Goal: Entertainment & Leisure: Browse casually

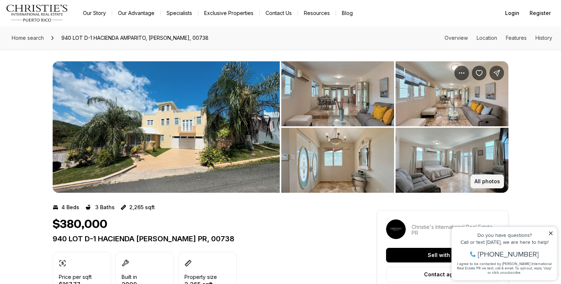
click at [480, 178] on button "All photos" at bounding box center [488, 182] width 34 height 14
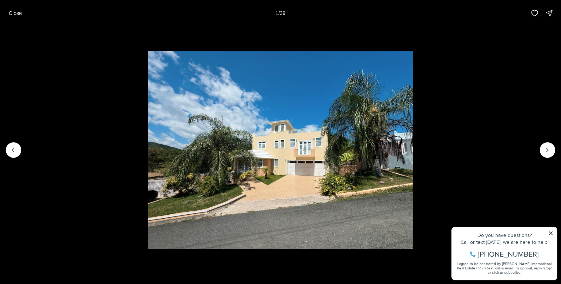
click at [406, 149] on img "1 of 39" at bounding box center [280, 150] width 265 height 199
click at [547, 149] on icon "Next slide" at bounding box center [547, 150] width 7 height 7
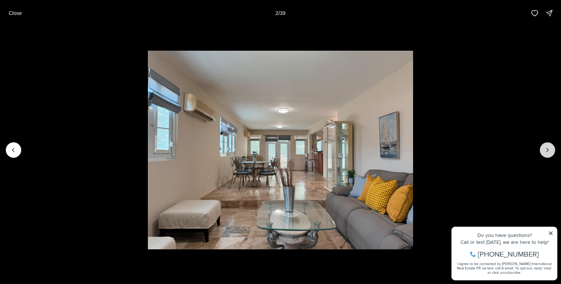
click at [547, 149] on icon "Next slide" at bounding box center [547, 150] width 7 height 7
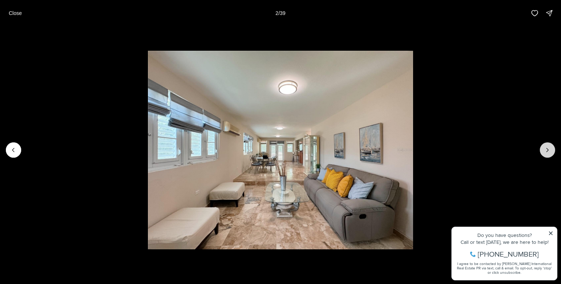
click at [547, 149] on icon "Next slide" at bounding box center [547, 150] width 7 height 7
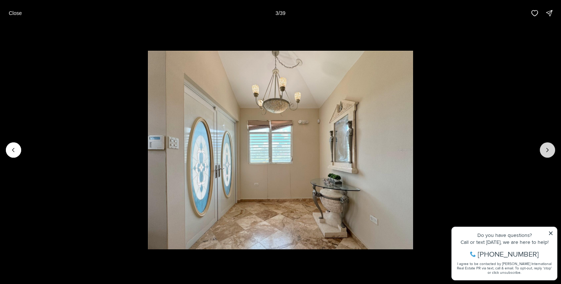
click at [547, 149] on icon "Next slide" at bounding box center [547, 150] width 7 height 7
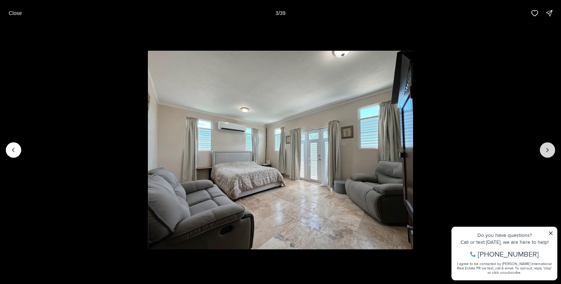
click at [547, 149] on icon "Next slide" at bounding box center [547, 150] width 7 height 7
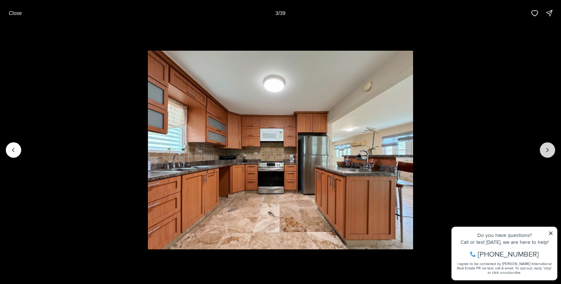
click at [547, 149] on icon "Next slide" at bounding box center [547, 150] width 7 height 7
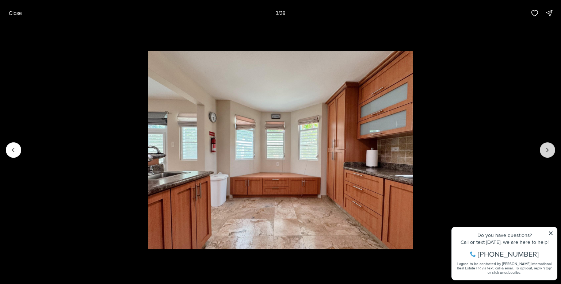
click at [547, 149] on icon "Next slide" at bounding box center [547, 150] width 7 height 7
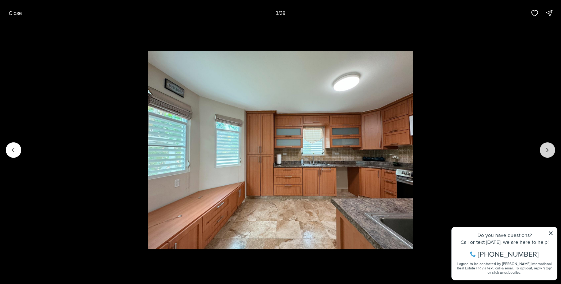
click at [547, 149] on icon "Next slide" at bounding box center [547, 150] width 7 height 7
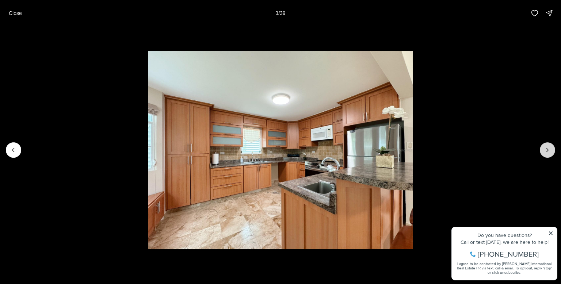
click at [547, 149] on icon "Next slide" at bounding box center [547, 150] width 7 height 7
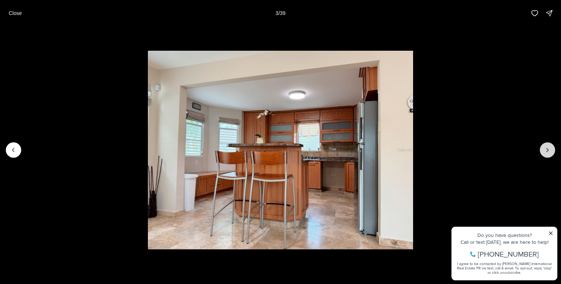
click at [547, 149] on icon "Next slide" at bounding box center [547, 150] width 7 height 7
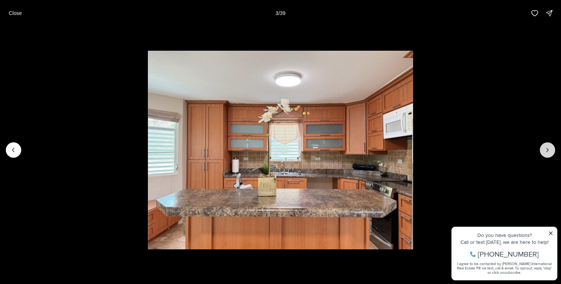
click at [547, 149] on icon "Next slide" at bounding box center [547, 150] width 7 height 7
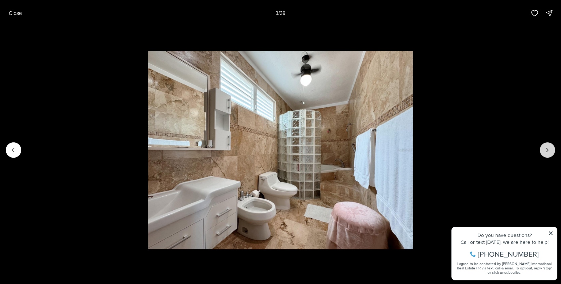
click at [547, 149] on icon "Next slide" at bounding box center [547, 150] width 7 height 7
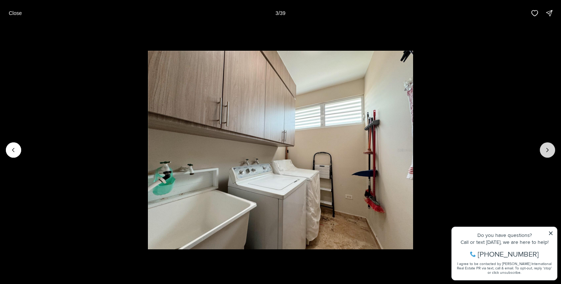
click at [547, 149] on icon "Next slide" at bounding box center [547, 150] width 7 height 7
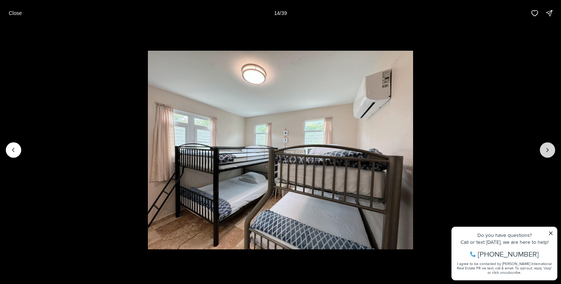
click at [547, 149] on icon "Next slide" at bounding box center [547, 150] width 7 height 7
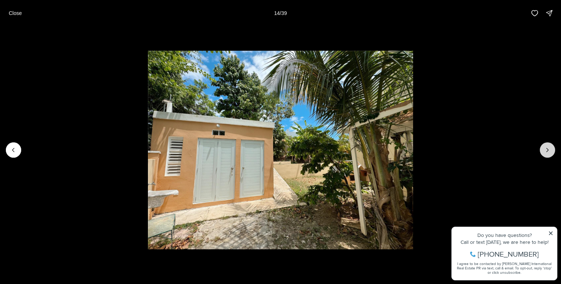
click at [547, 149] on icon "Next slide" at bounding box center [547, 150] width 7 height 7
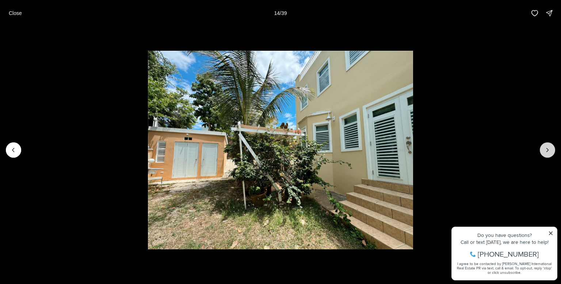
click at [547, 149] on icon "Next slide" at bounding box center [547, 150] width 7 height 7
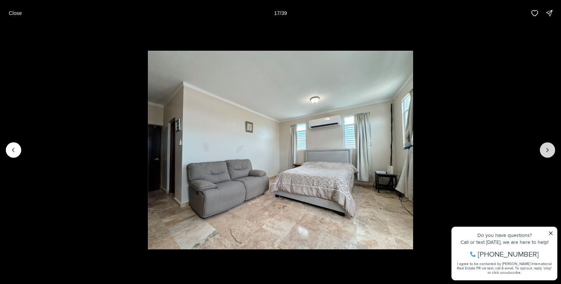
click at [547, 149] on icon "Next slide" at bounding box center [547, 150] width 7 height 7
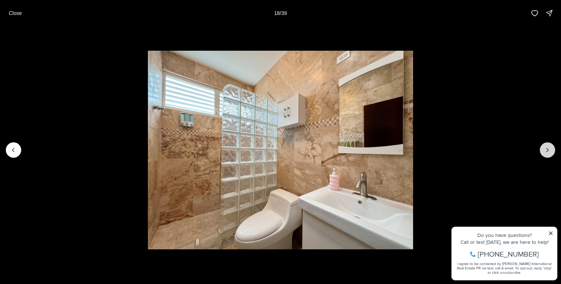
click at [547, 149] on icon "Next slide" at bounding box center [547, 150] width 7 height 7
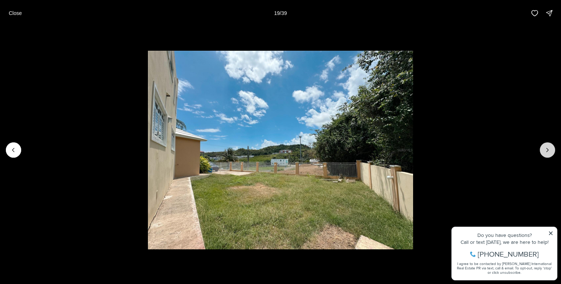
click at [547, 149] on icon "Next slide" at bounding box center [547, 150] width 7 height 7
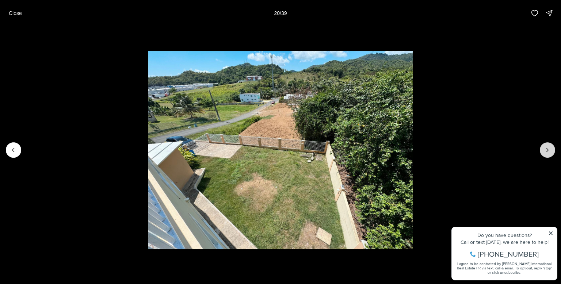
click at [547, 149] on icon "Next slide" at bounding box center [547, 150] width 7 height 7
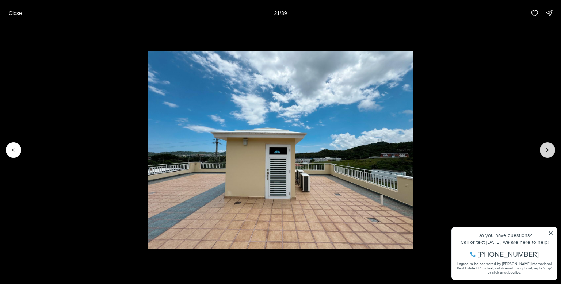
click at [547, 149] on icon "Next slide" at bounding box center [547, 150] width 7 height 7
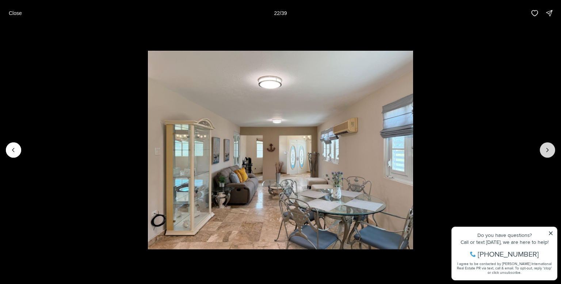
click at [547, 149] on icon "Next slide" at bounding box center [547, 150] width 7 height 7
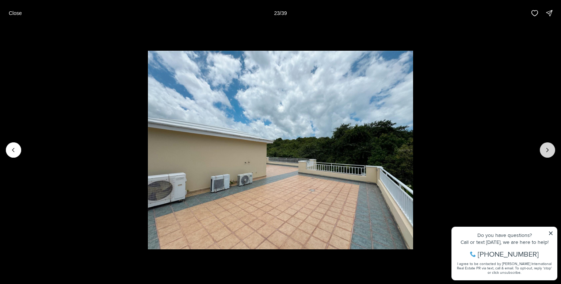
click at [547, 149] on icon "Next slide" at bounding box center [547, 150] width 7 height 7
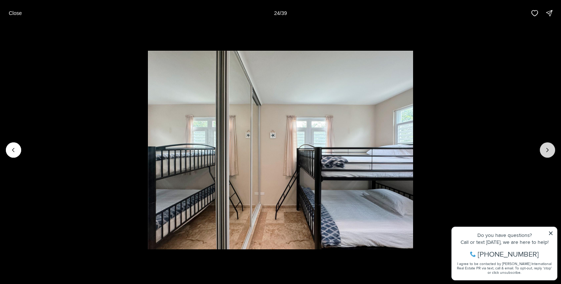
click at [547, 149] on icon "Next slide" at bounding box center [547, 150] width 7 height 7
